Goal: Task Accomplishment & Management: Use online tool/utility

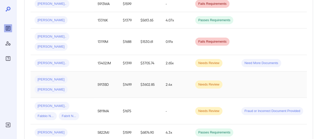
scroll to position [130, 0]
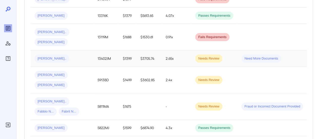
click at [54, 52] on td "[PERSON_NAME].." at bounding box center [61, 58] width 63 height 16
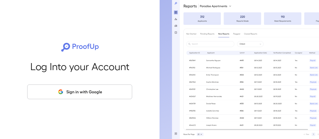
scroll to position [3, 0]
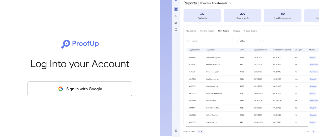
click at [99, 89] on button "Sign in with Google" at bounding box center [79, 88] width 105 height 15
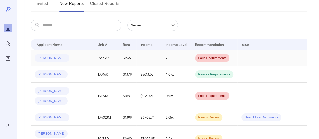
scroll to position [101, 0]
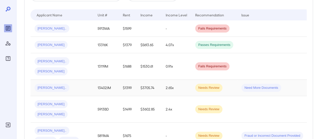
click at [73, 84] on div "Bennie L..." at bounding box center [62, 88] width 55 height 8
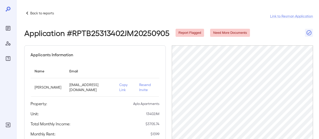
click at [28, 14] on icon at bounding box center [27, 13] width 6 height 6
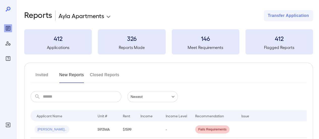
scroll to position [25, 0]
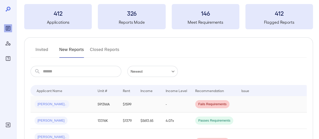
click at [64, 103] on div "Tanasia S..." at bounding box center [62, 104] width 55 height 8
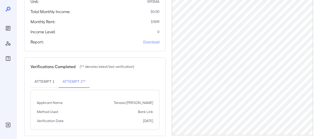
scroll to position [118, 0]
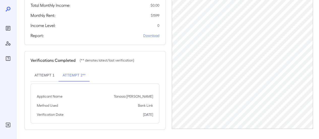
click at [38, 77] on button "Attempt 1" at bounding box center [44, 75] width 28 height 12
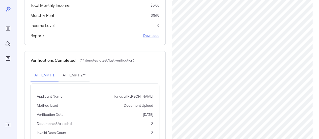
click at [151, 34] on link "Download" at bounding box center [151, 35] width 16 height 5
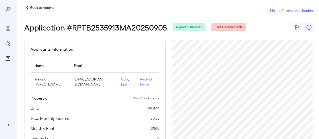
scroll to position [0, 0]
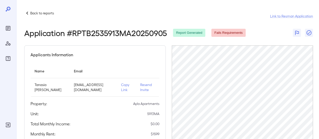
click at [121, 90] on p "Copy Link" at bounding box center [126, 87] width 11 height 10
